Goal: Task Accomplishment & Management: Use online tool/utility

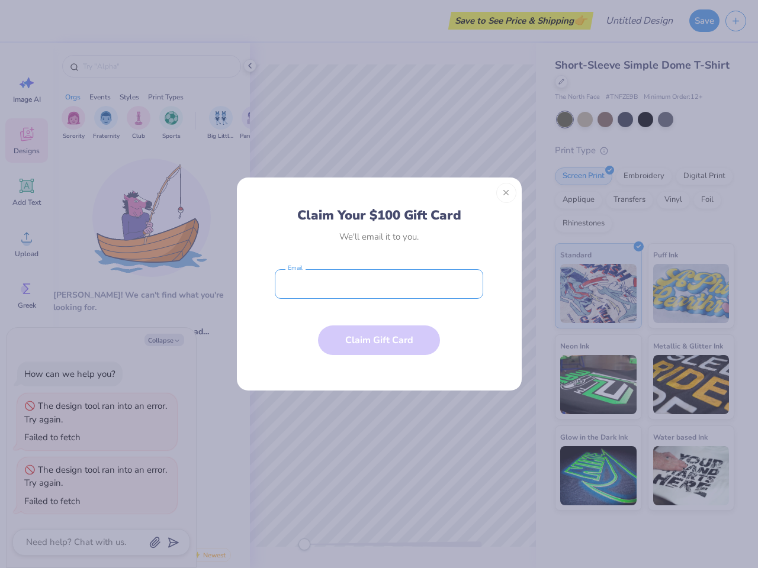
type textarea "x"
click at [379, 284] on input "email" at bounding box center [379, 284] width 208 height 30
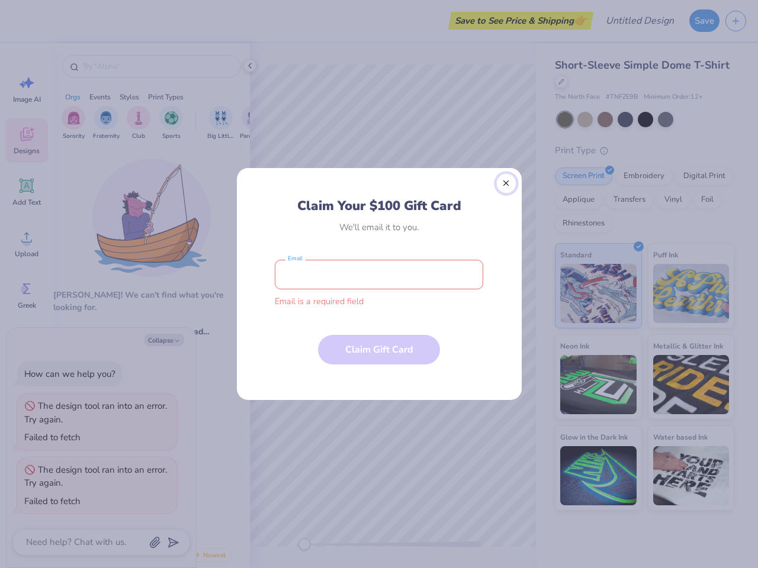
click at [506, 193] on button "Close" at bounding box center [506, 183] width 20 height 20
